Goal: Transaction & Acquisition: Purchase product/service

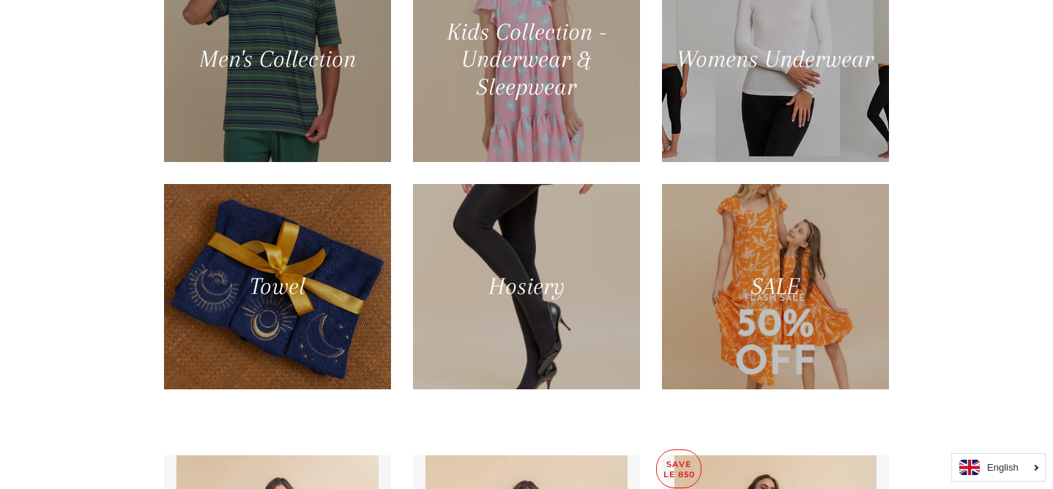
scroll to position [773, 0]
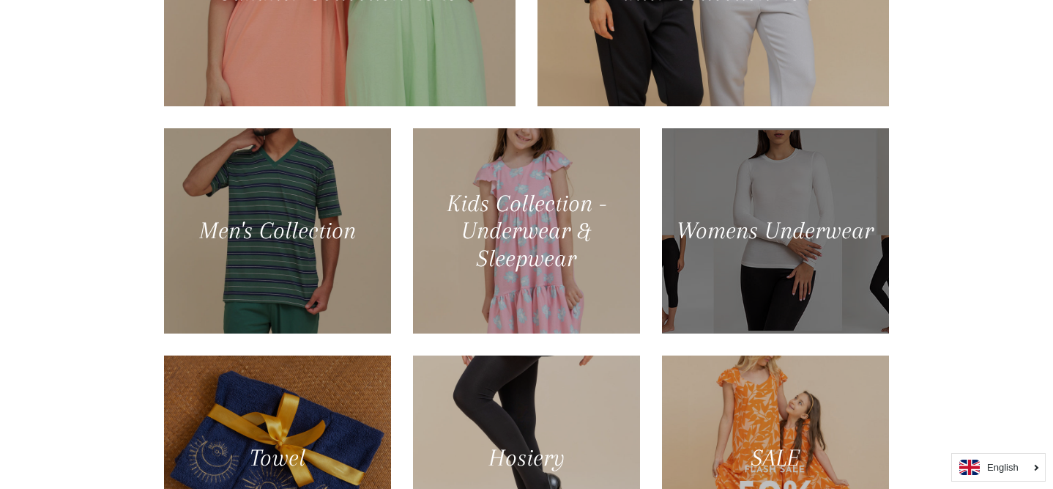
click at [780, 229] on div at bounding box center [775, 230] width 234 height 211
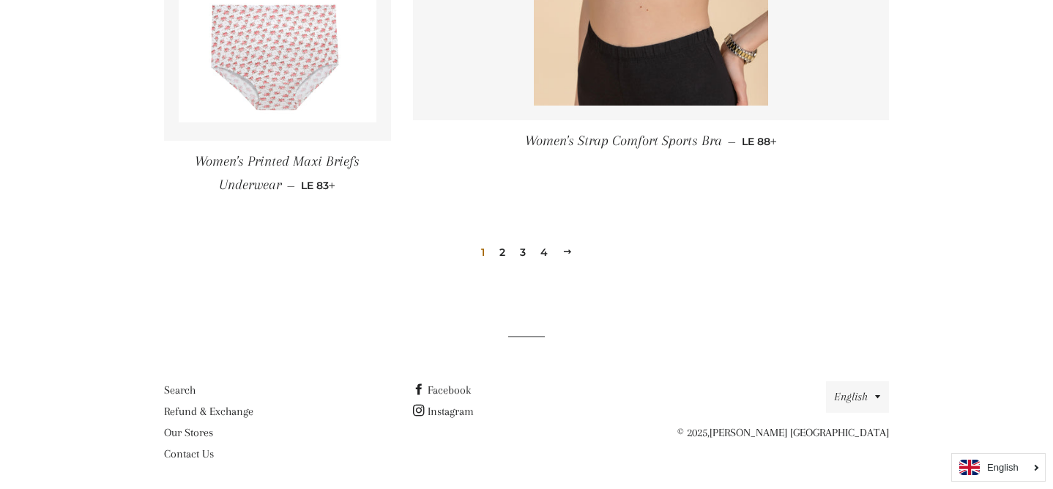
scroll to position [2243, 0]
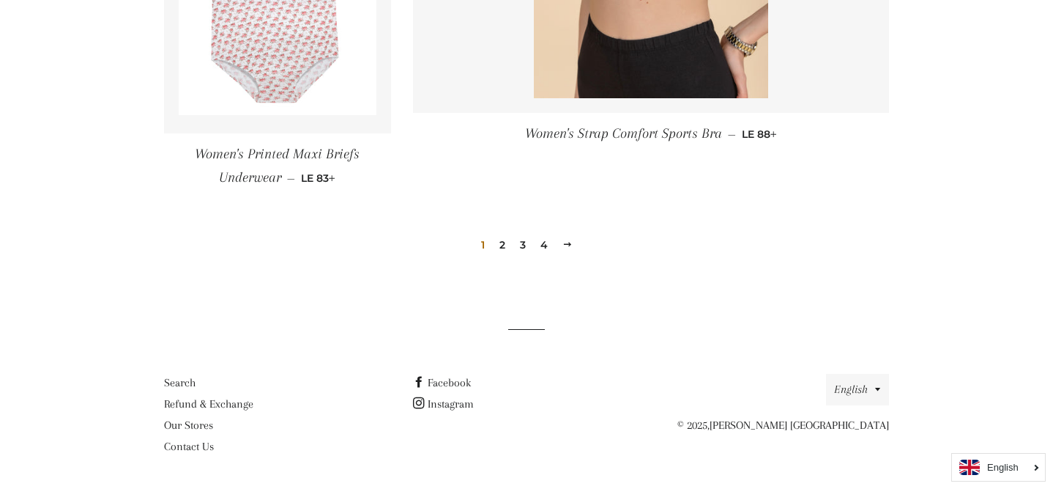
click at [503, 246] on link "2" at bounding box center [503, 245] width 18 height 22
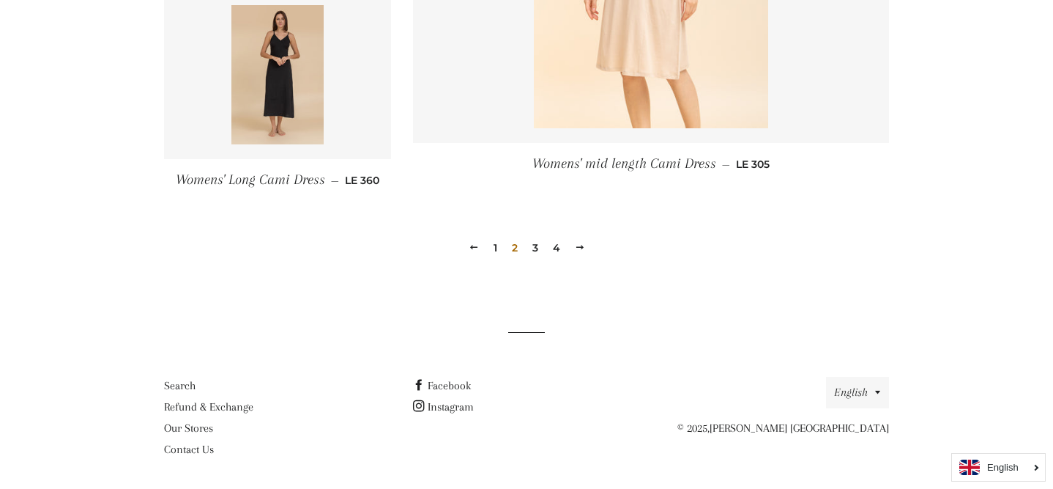
scroll to position [2257, 0]
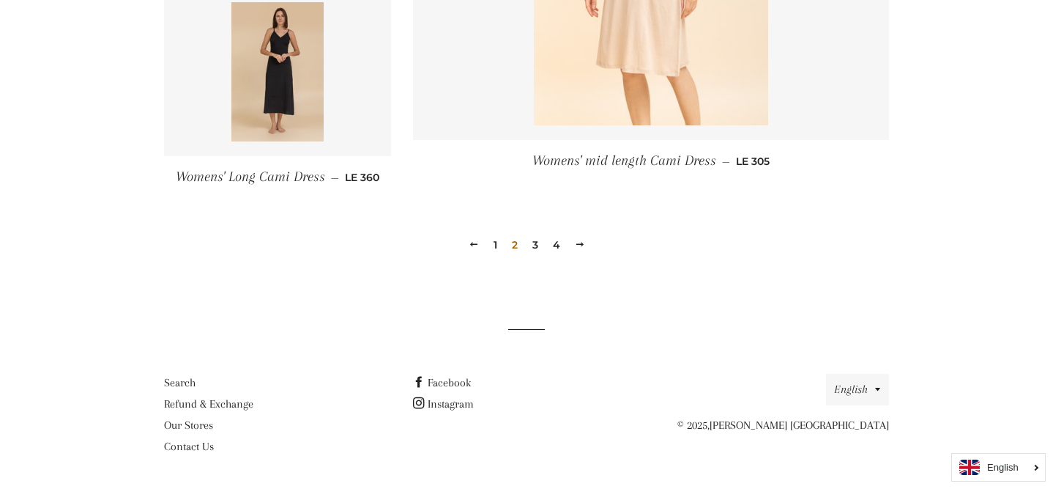
click at [532, 246] on link "3" at bounding box center [536, 245] width 18 height 22
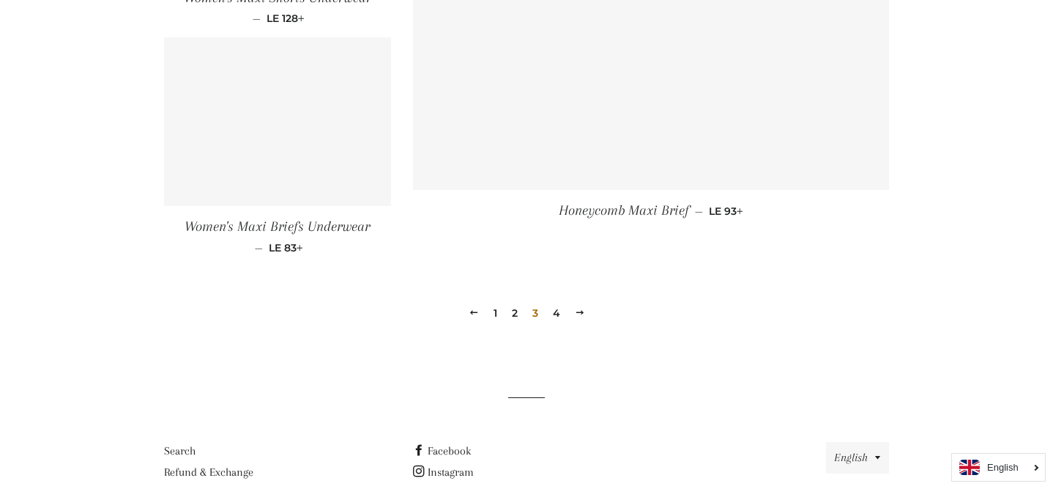
scroll to position [2128, 0]
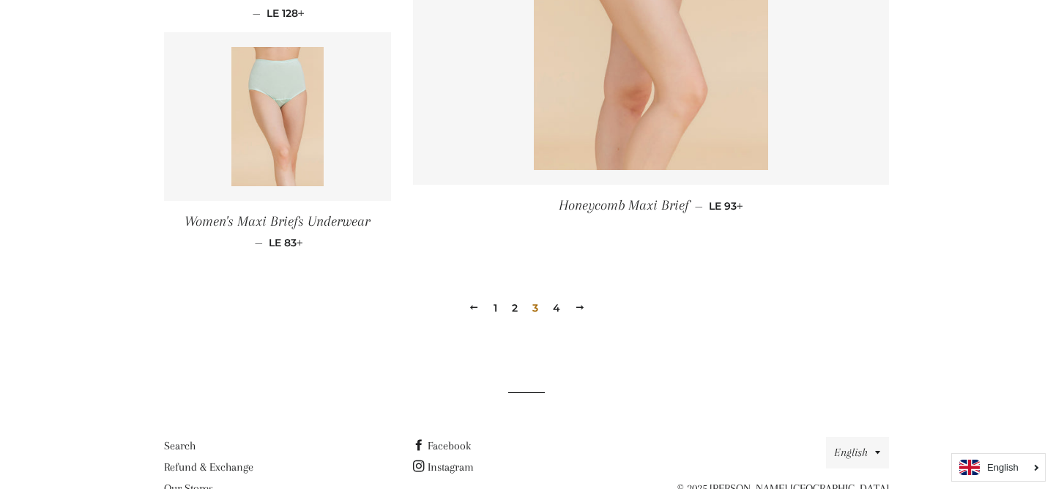
click at [553, 310] on link "4" at bounding box center [556, 308] width 19 height 22
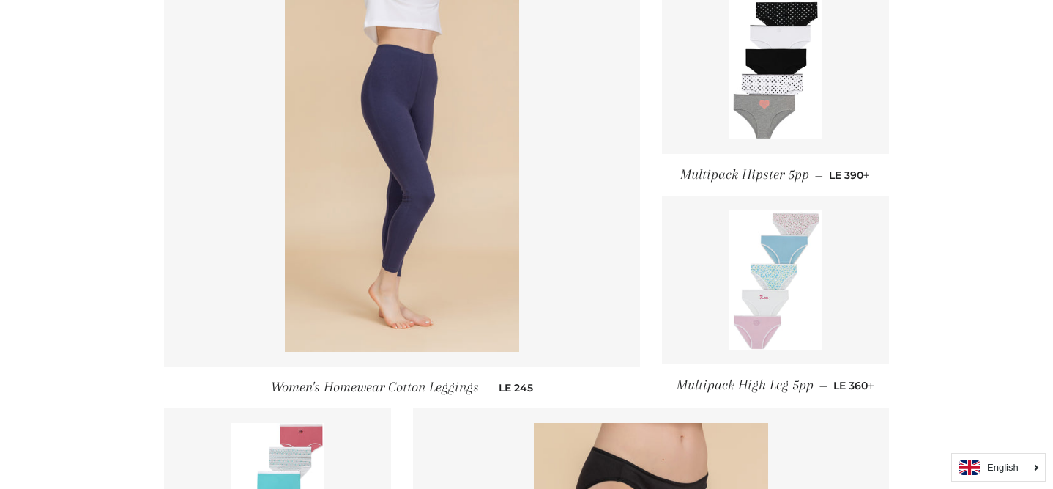
scroll to position [633, 0]
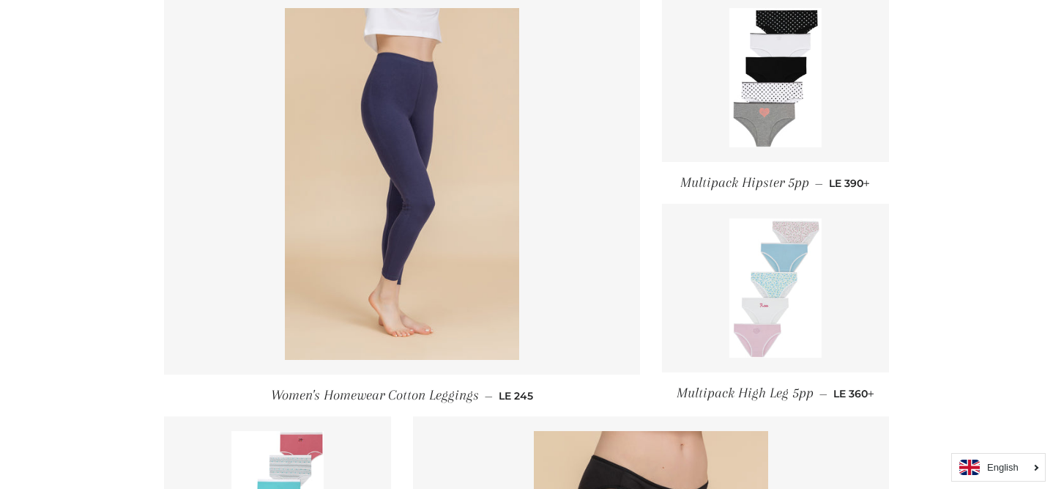
click at [697, 278] on link at bounding box center [775, 288] width 227 height 168
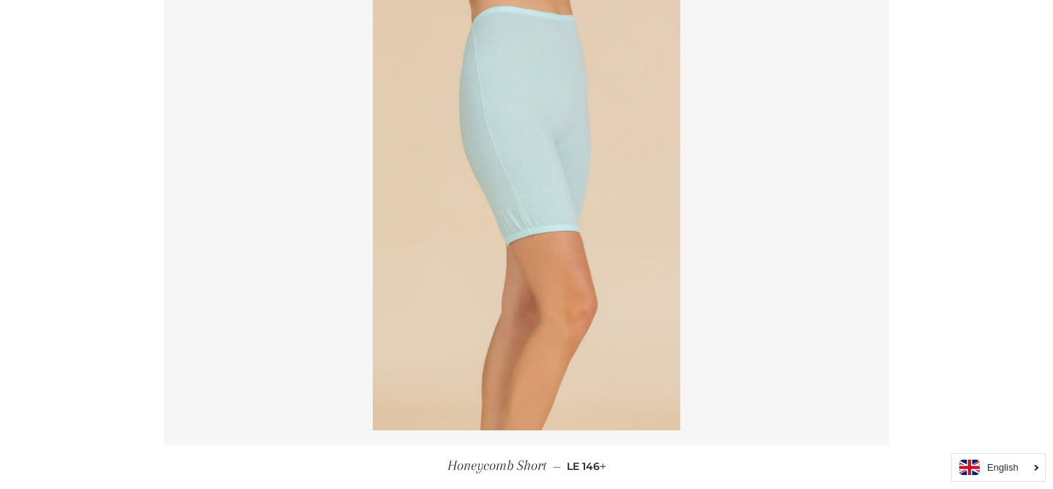
scroll to position [664, 0]
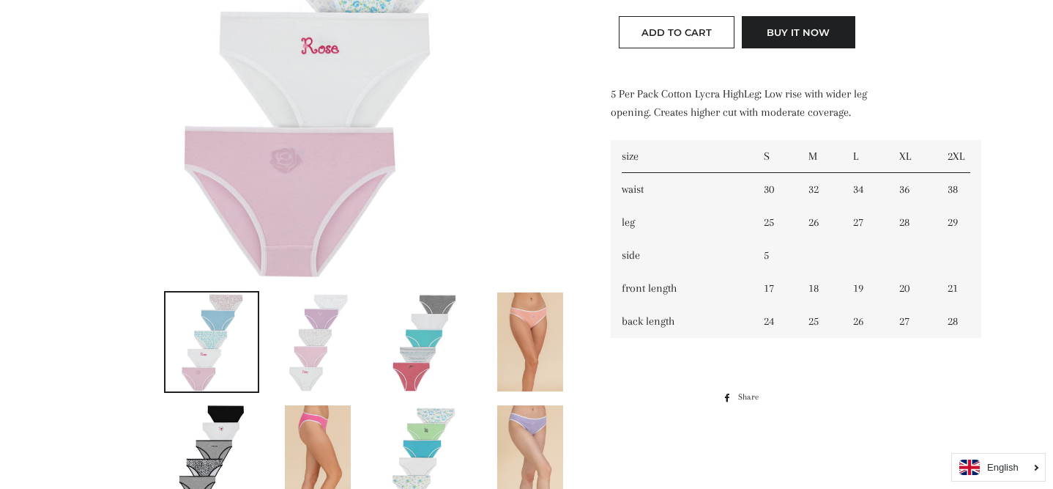
scroll to position [500, 0]
click at [306, 434] on img at bounding box center [318, 453] width 66 height 99
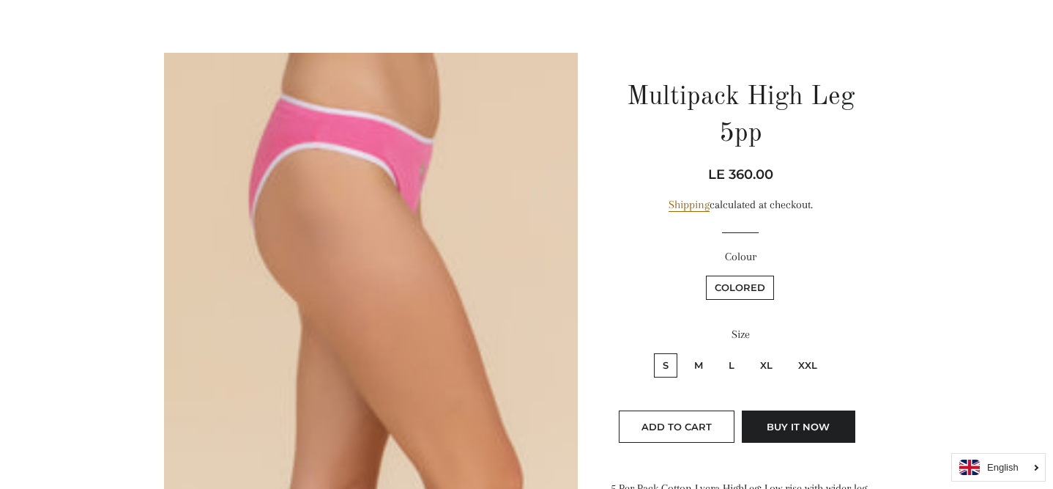
scroll to position [101, 0]
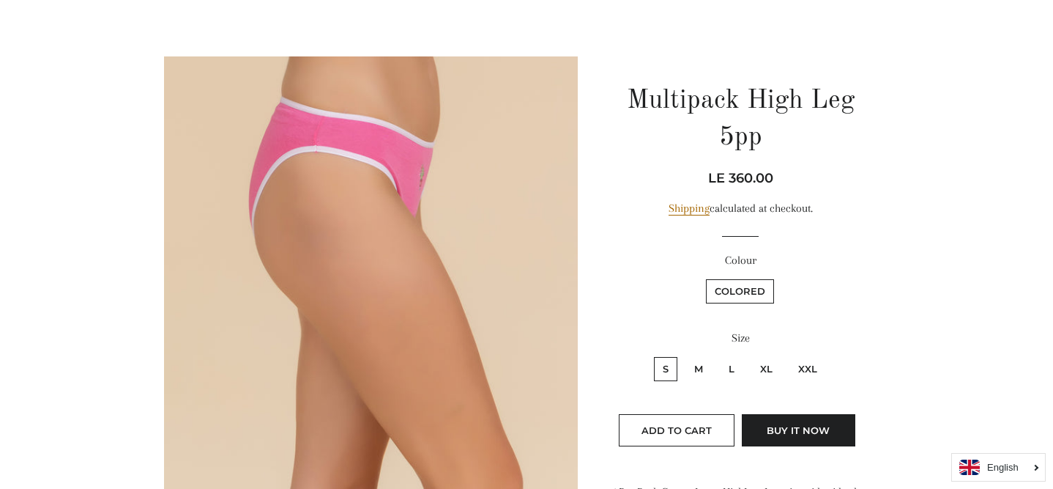
click at [754, 289] on label "Colored" at bounding box center [740, 291] width 68 height 24
click at [705, 278] on input "Colored" at bounding box center [704, 277] width 1 height 1
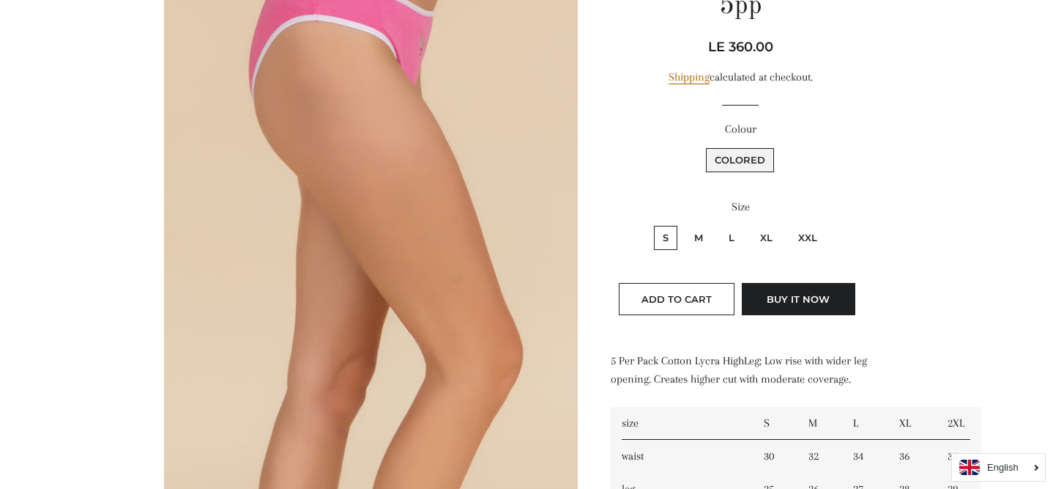
scroll to position [272, 0]
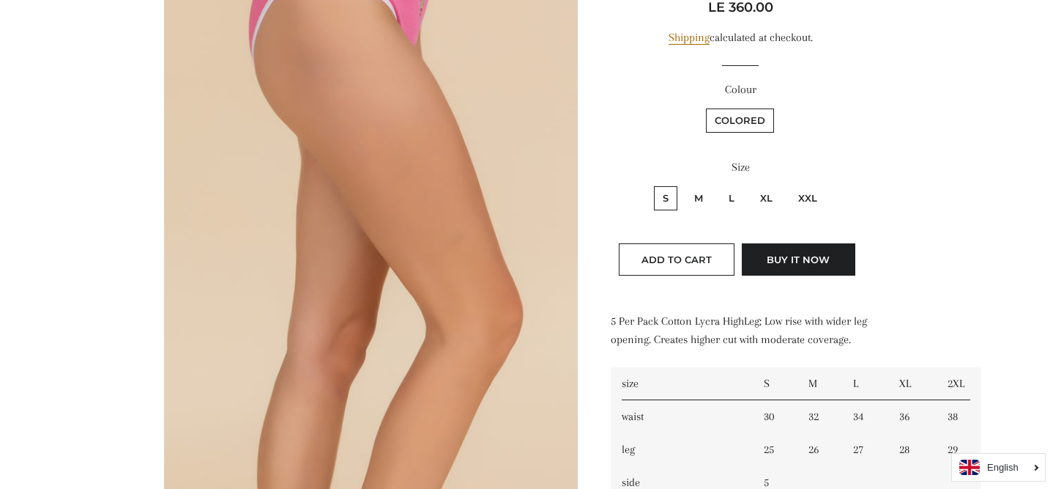
click at [770, 196] on label "XL" at bounding box center [766, 198] width 30 height 24
click at [750, 185] on input "XL" at bounding box center [749, 184] width 1 height 1
radio input "true"
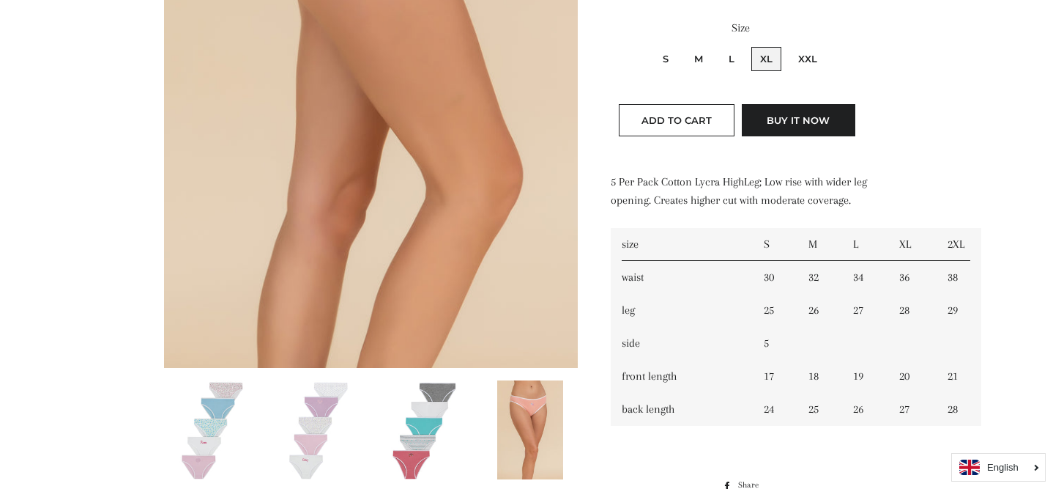
scroll to position [419, 0]
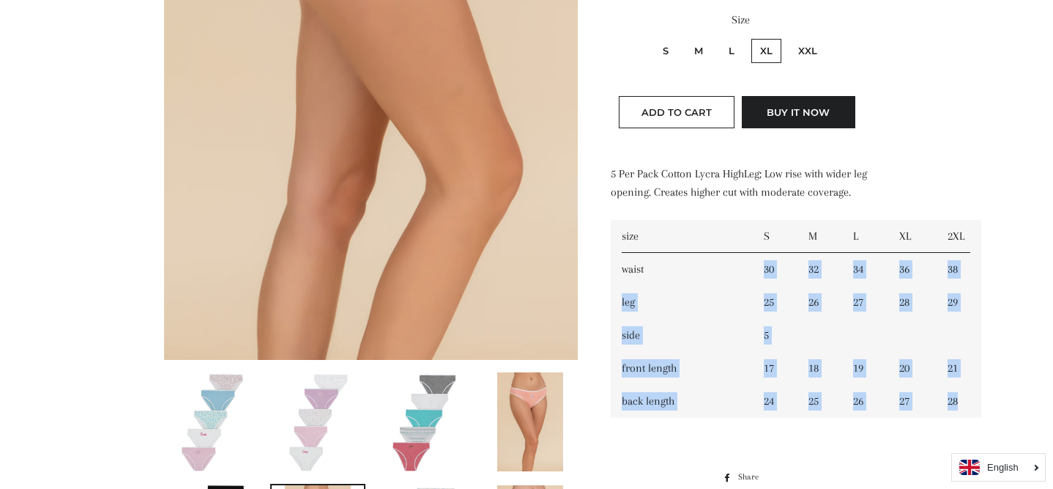
drag, startPoint x: 762, startPoint y: 285, endPoint x: 967, endPoint y: 418, distance: 244.0
click at [967, 417] on tbody "size S M L XL 2XL waist 30 32 34 36 38 leg 25 26 27 28 29 side 5 front length 1…" at bounding box center [796, 319] width 371 height 198
copy tbody "30 32 34 36 38 leg 25 26 27 28 29 side 5 front length 17 18 19 20 21 back lengt…"
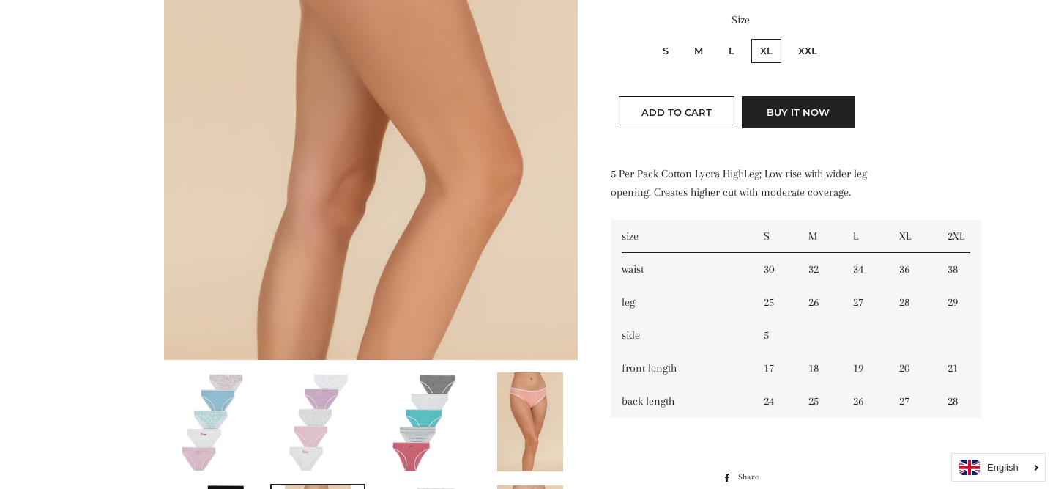
click at [650, 246] on td "size" at bounding box center [682, 236] width 142 height 33
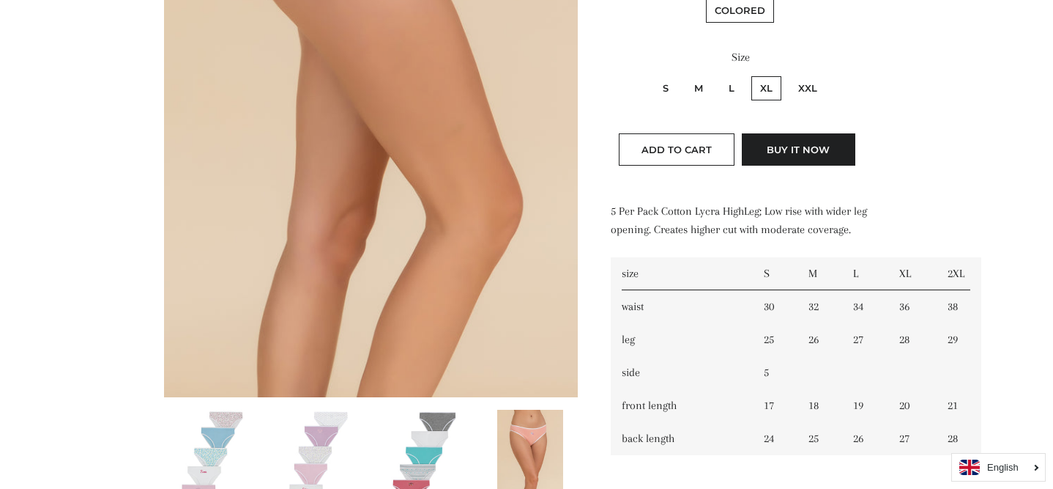
scroll to position [390, 0]
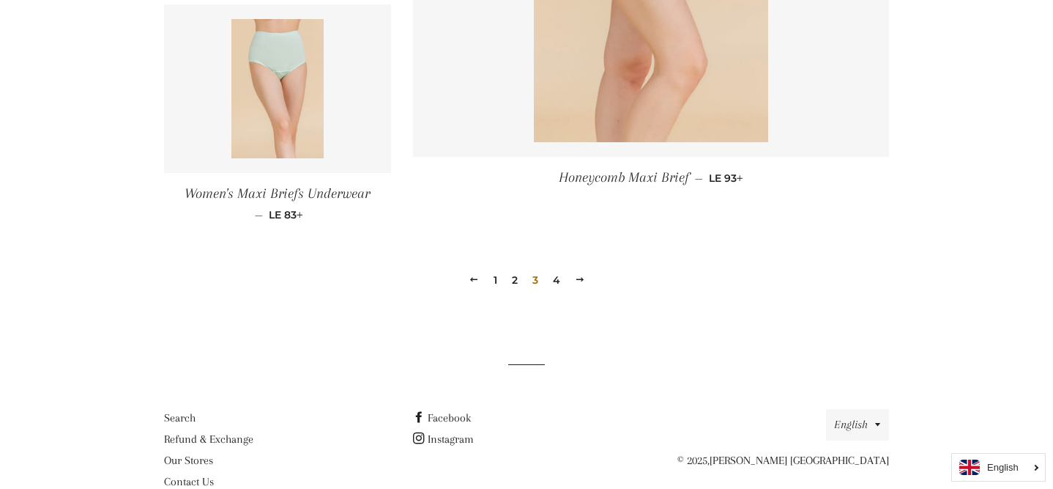
scroll to position [2165, 0]
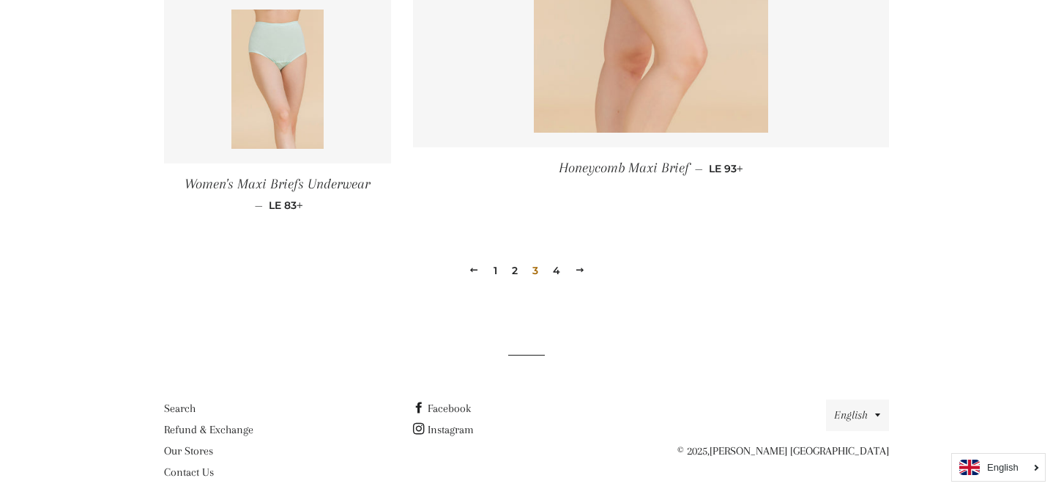
click at [554, 265] on link "4" at bounding box center [556, 270] width 19 height 22
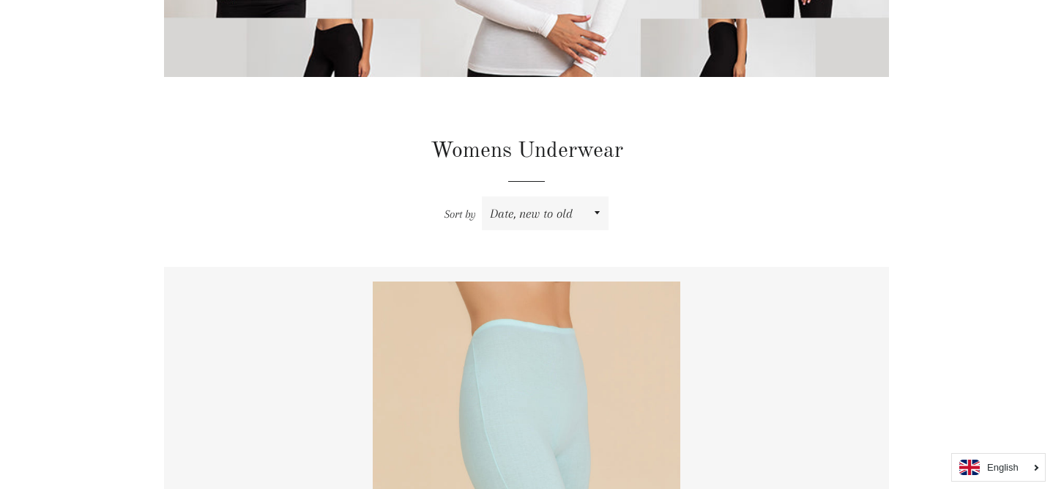
scroll to position [367, 0]
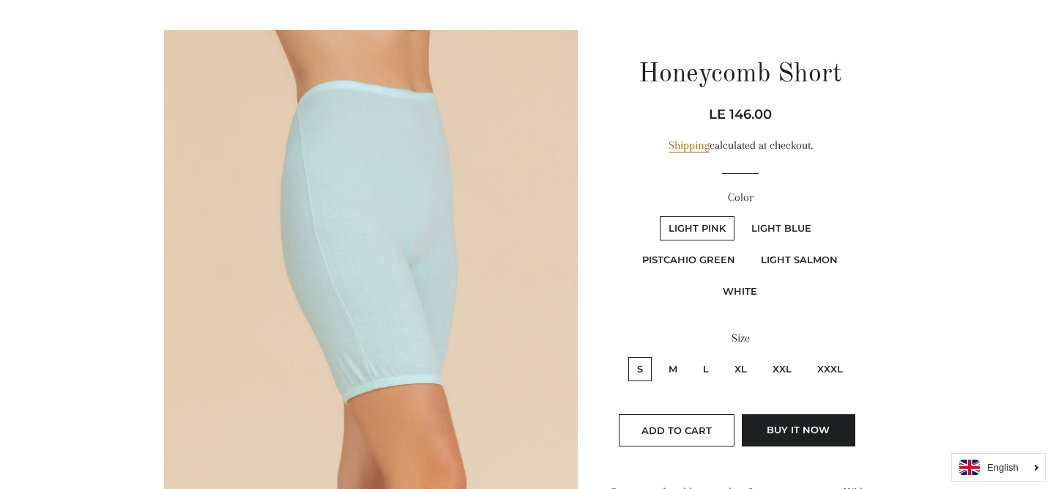
scroll to position [111, 0]
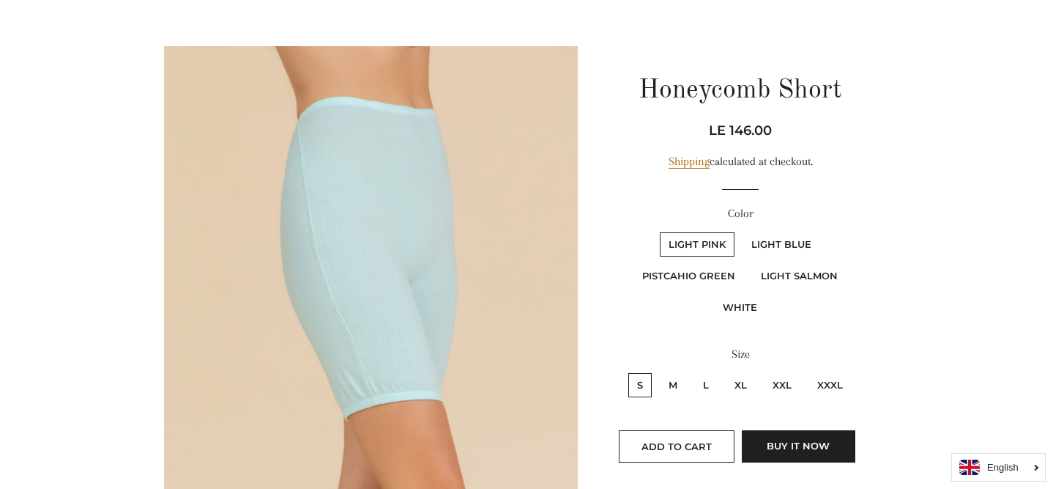
click at [733, 303] on label "White" at bounding box center [740, 307] width 52 height 24
click at [850, 262] on input "White" at bounding box center [850, 261] width 1 height 1
radio input "true"
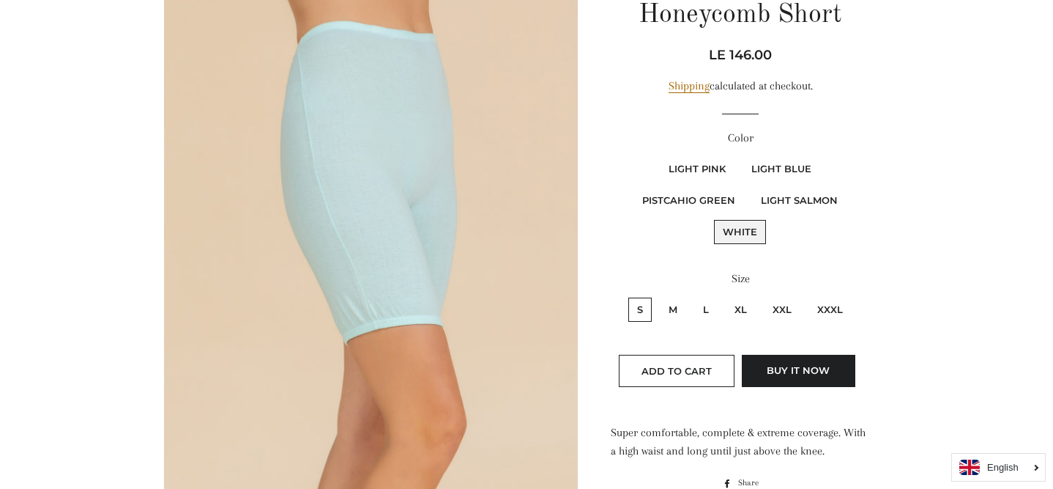
scroll to position [181, 0]
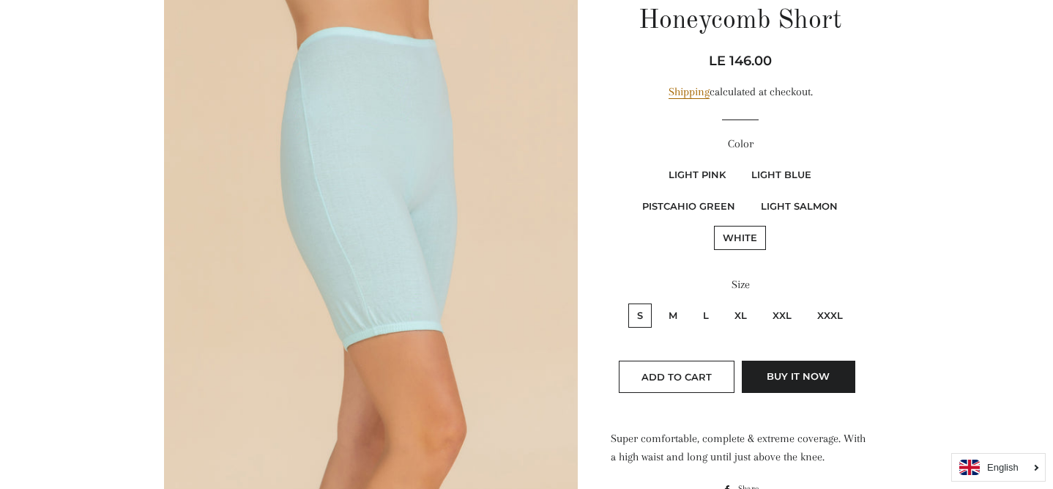
click at [738, 313] on label "XL" at bounding box center [741, 315] width 30 height 24
click at [724, 302] on input "XL" at bounding box center [724, 301] width 1 height 1
radio input "true"
click at [696, 371] on span "Add to Cart" at bounding box center [677, 377] width 70 height 12
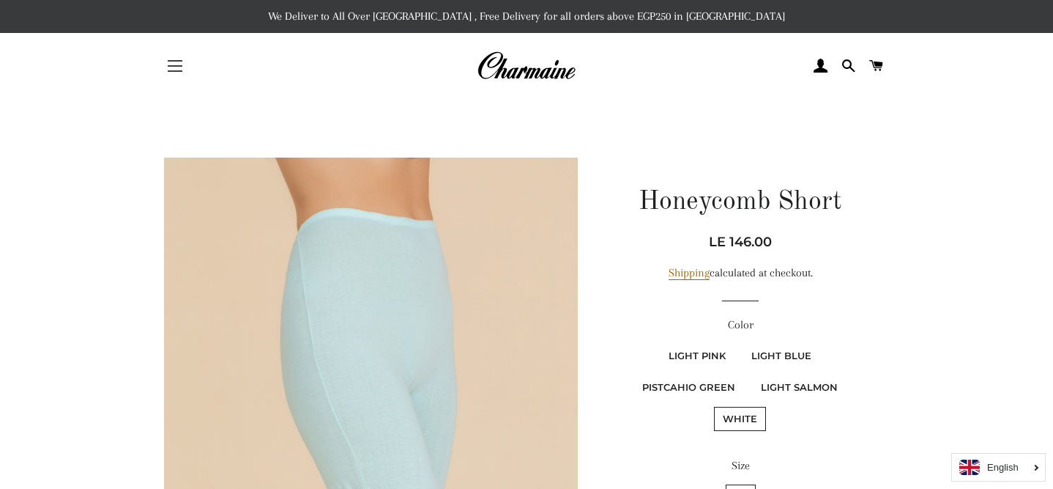
click at [188, 67] on button "Site navigation" at bounding box center [175, 66] width 37 height 37
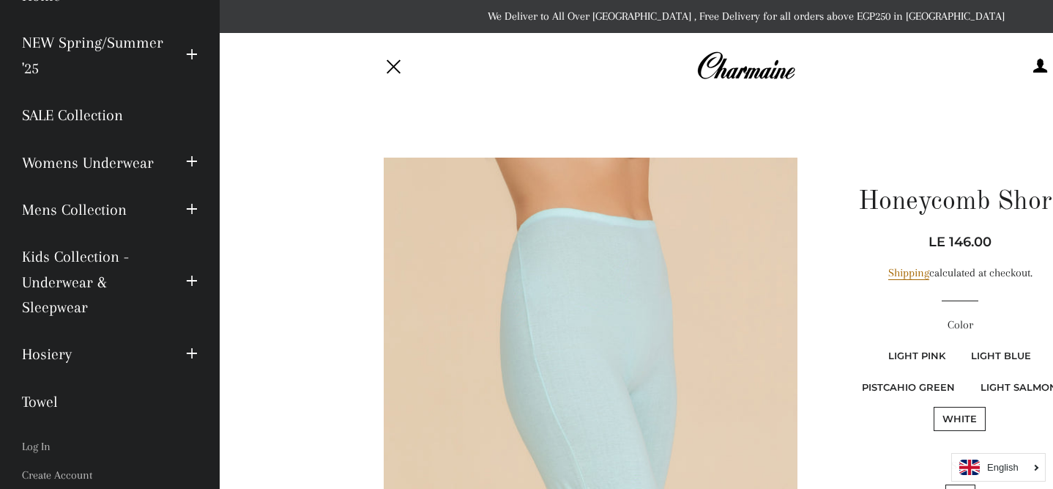
scroll to position [106, 0]
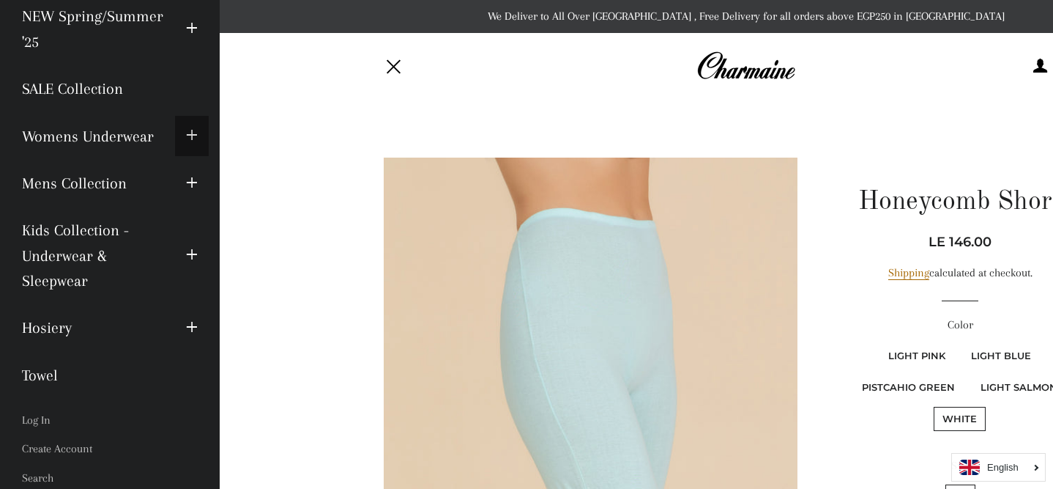
click at [200, 127] on button "Expand submenu Womens Underwear Collapse submenu Womens Underwear" at bounding box center [192, 136] width 34 height 40
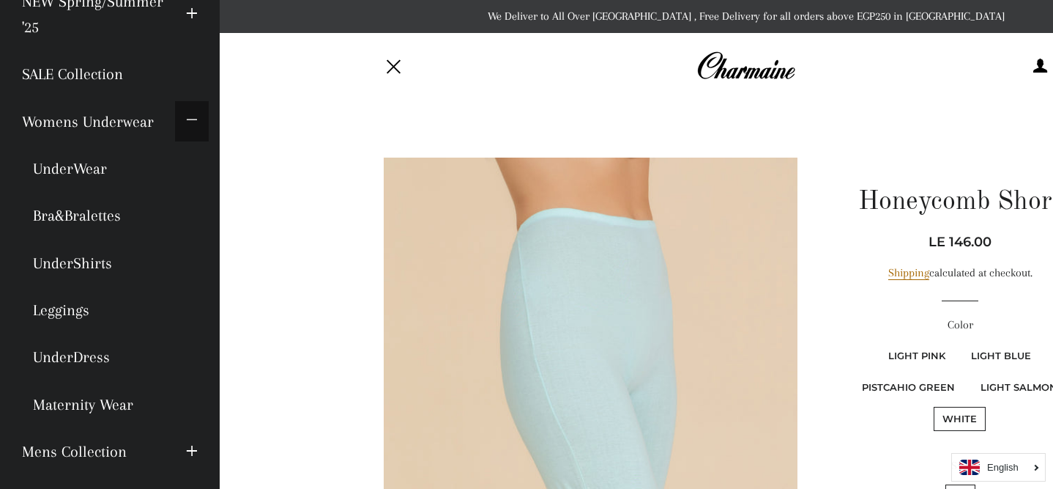
scroll to position [122, 0]
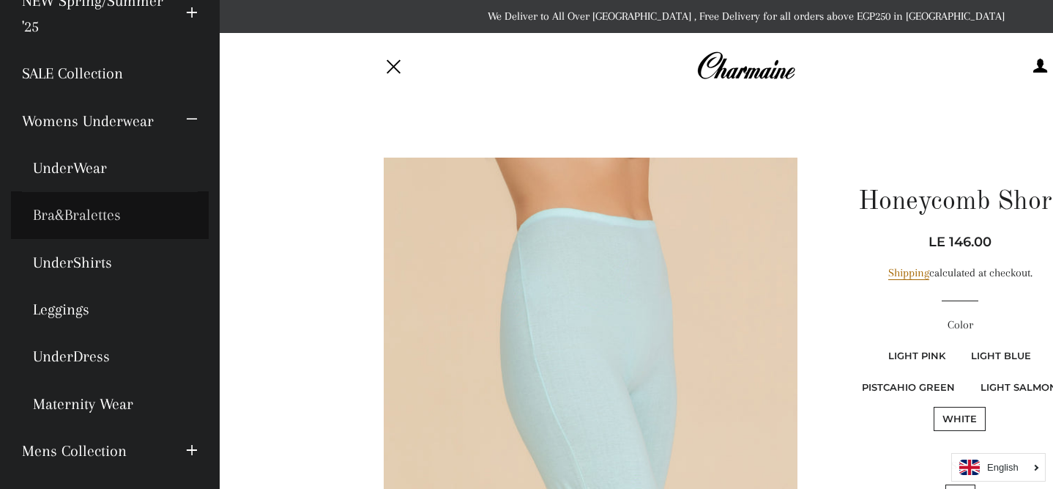
click at [94, 210] on link "Bra&Bralettes" at bounding box center [110, 214] width 198 height 47
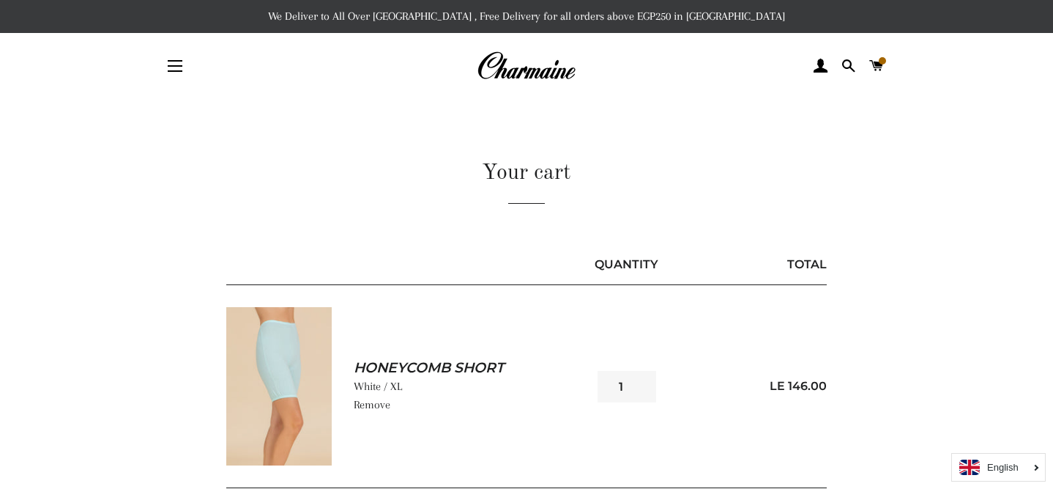
click at [661, 259] on div "Quantity" at bounding box center [627, 264] width 80 height 18
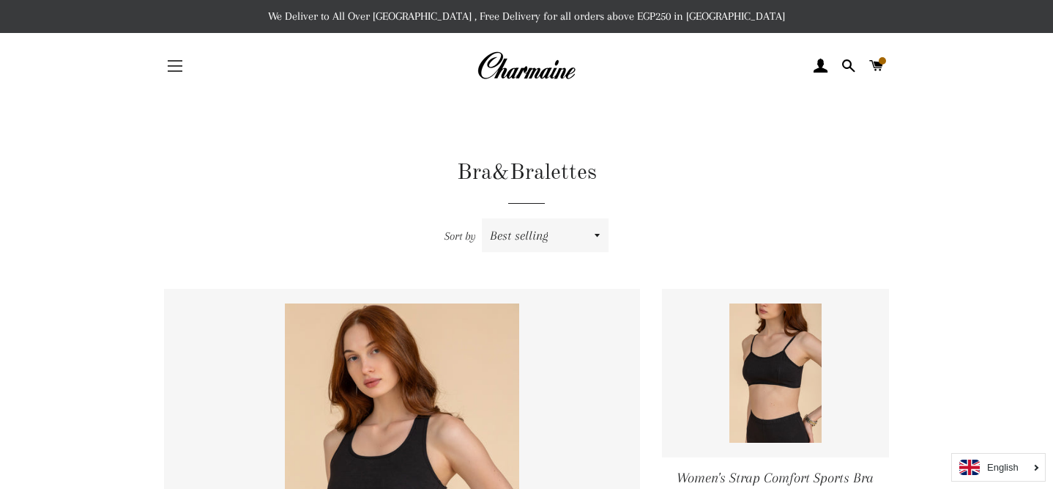
click at [185, 63] on button "Site navigation" at bounding box center [175, 66] width 37 height 37
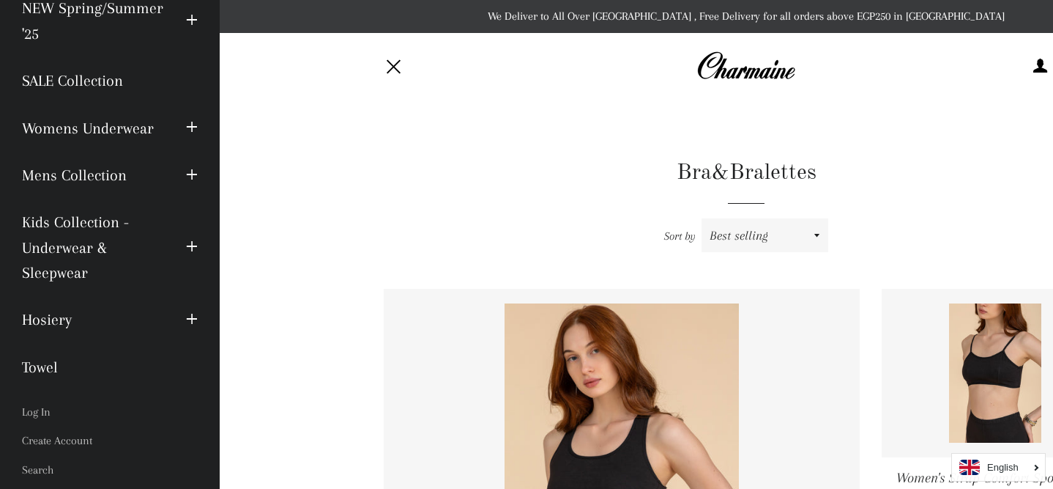
scroll to position [119, 0]
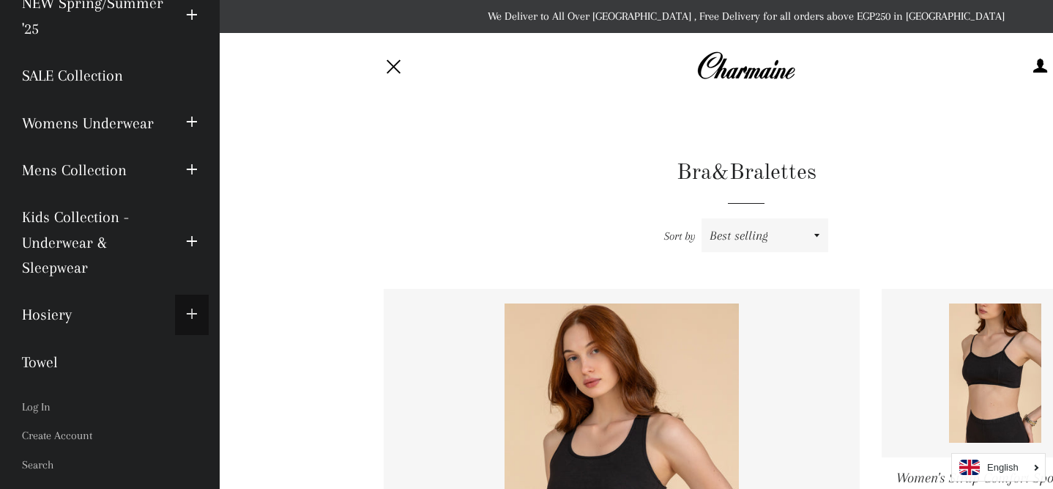
click at [196, 310] on span "button" at bounding box center [192, 314] width 12 height 18
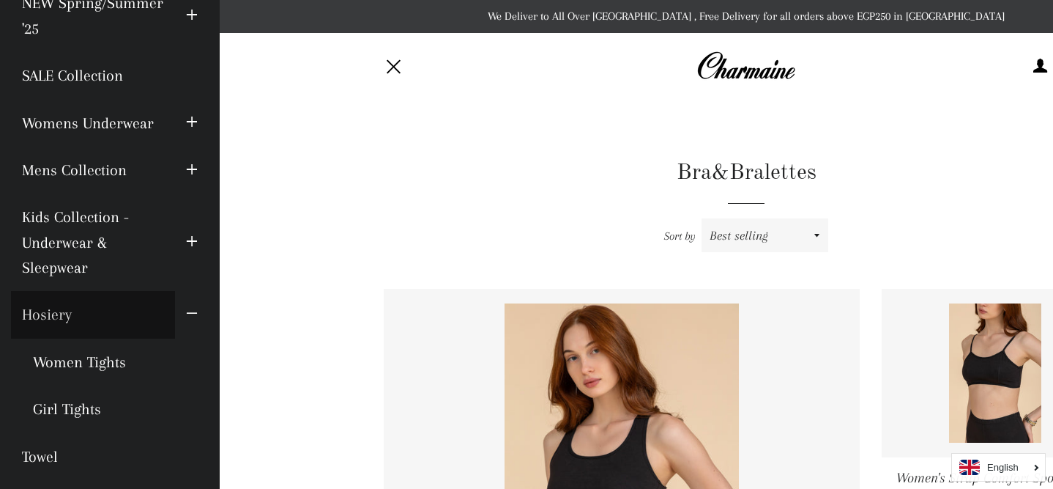
click at [62, 316] on link "Hosiery" at bounding box center [93, 314] width 164 height 47
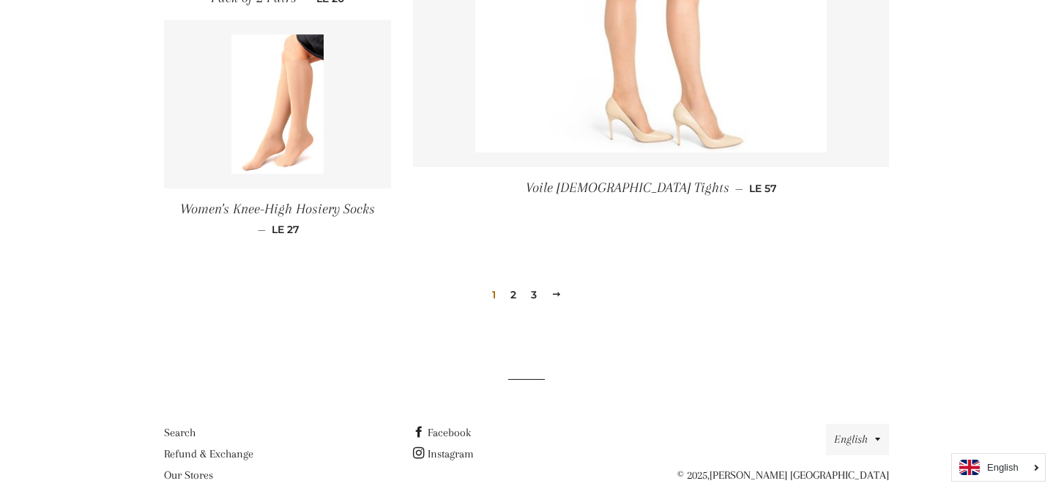
scroll to position [2199, 0]
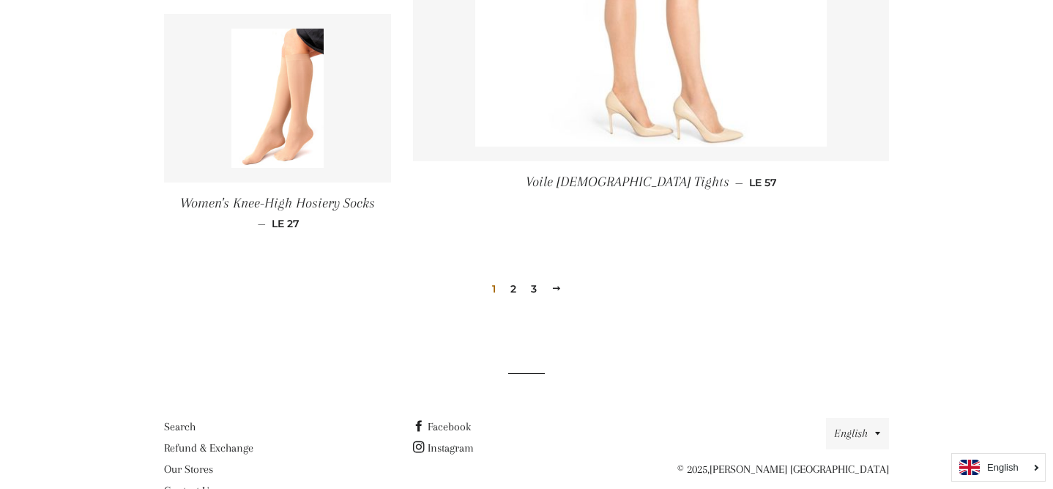
click at [515, 289] on link "2" at bounding box center [514, 289] width 18 height 22
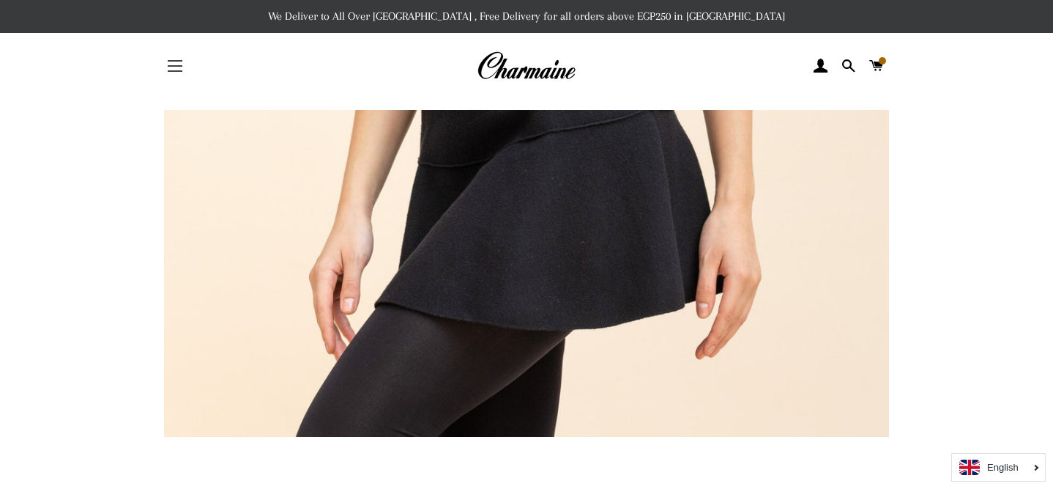
click at [172, 61] on span "button" at bounding box center [175, 60] width 15 height 1
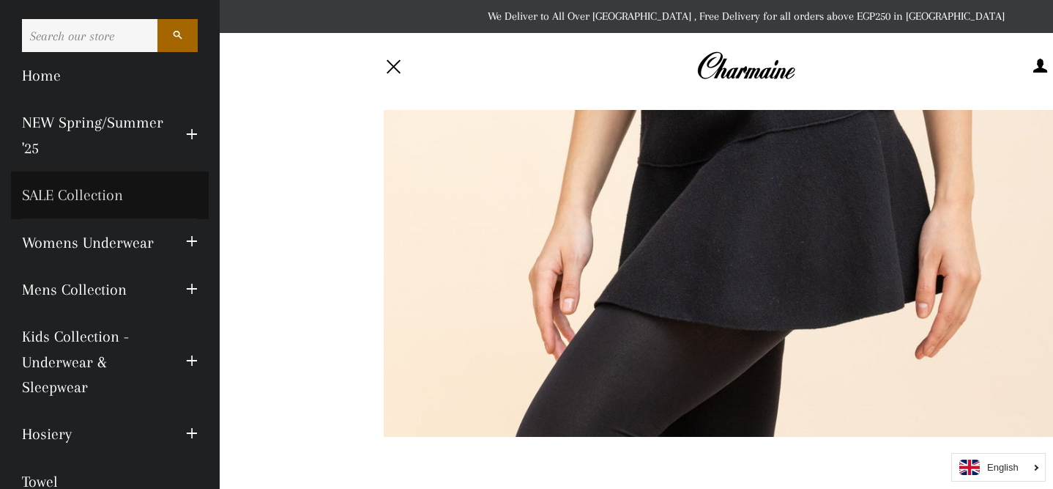
click at [109, 195] on link "SALE Collection" at bounding box center [110, 194] width 198 height 47
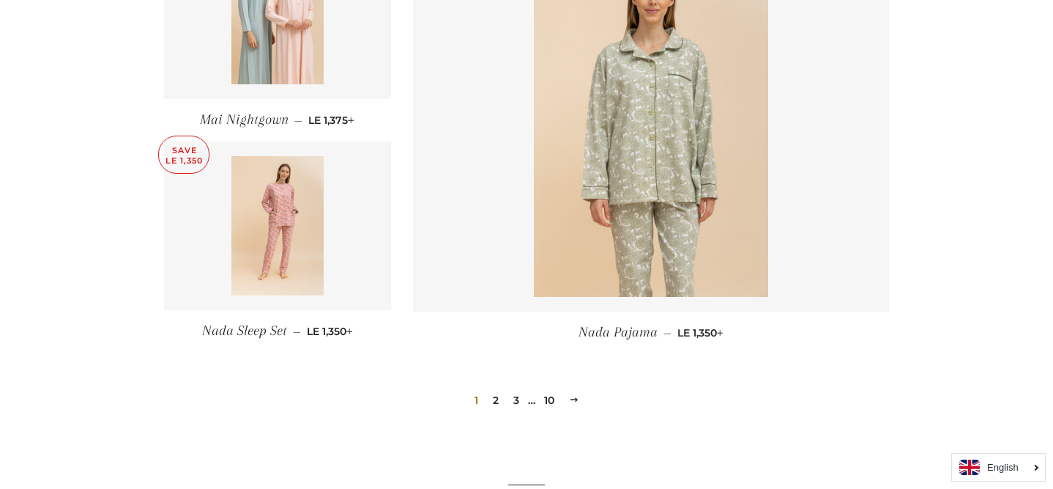
scroll to position [2158, 0]
